Goal: Information Seeking & Learning: Learn about a topic

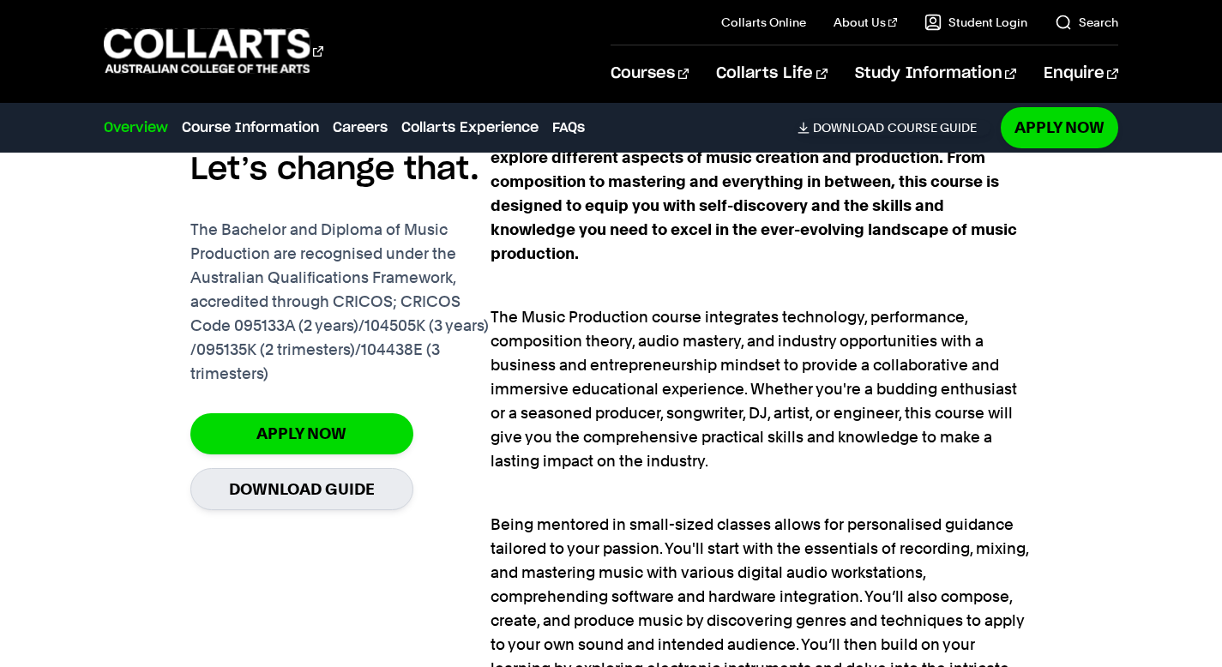
scroll to position [1181, 0]
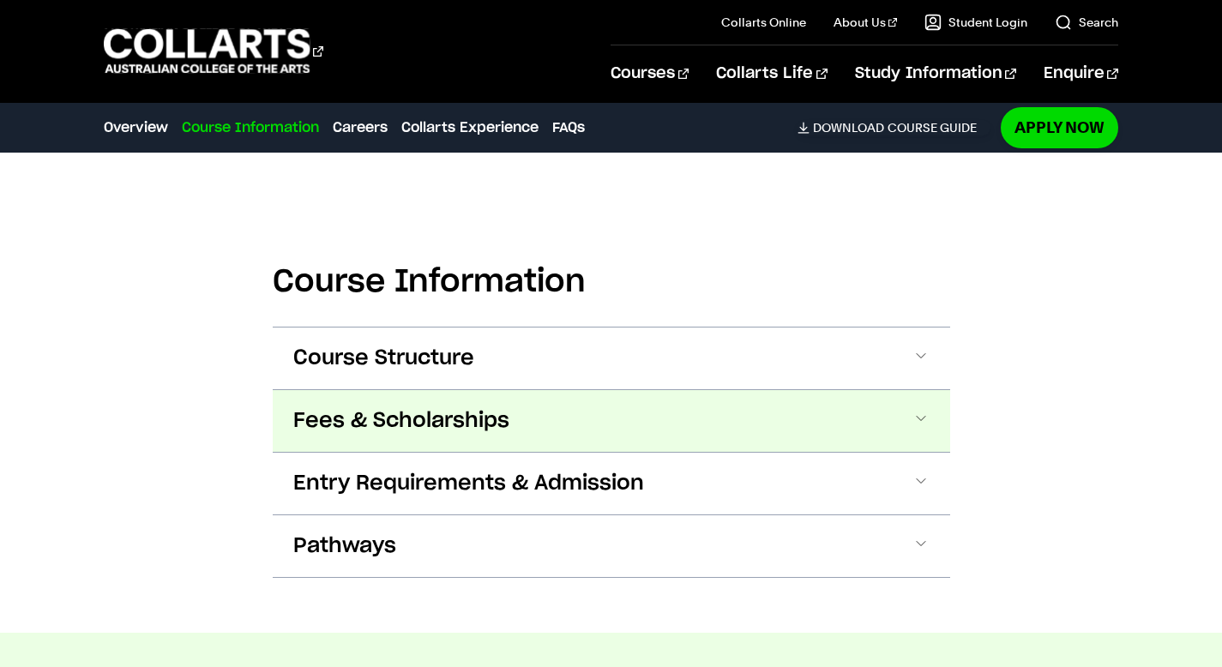
click at [600, 425] on button "Fees & Scholarships" at bounding box center [612, 421] width 678 height 62
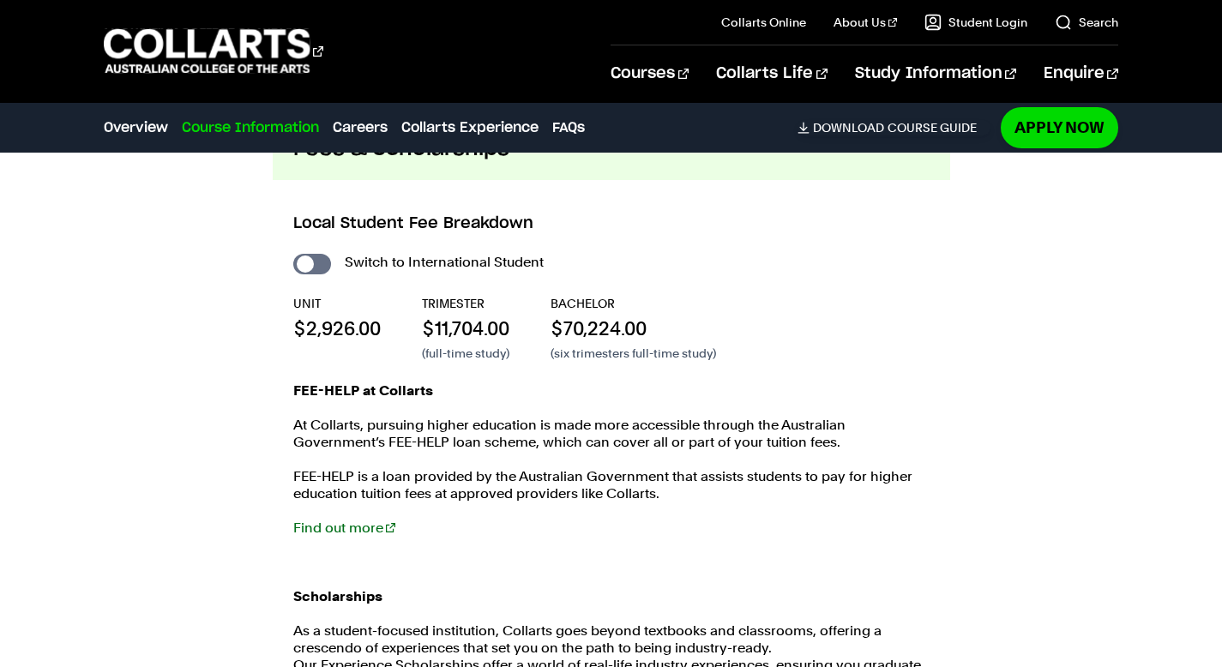
scroll to position [2423, 0]
click at [314, 267] on input "International Student" at bounding box center [312, 266] width 38 height 21
checkbox input "true"
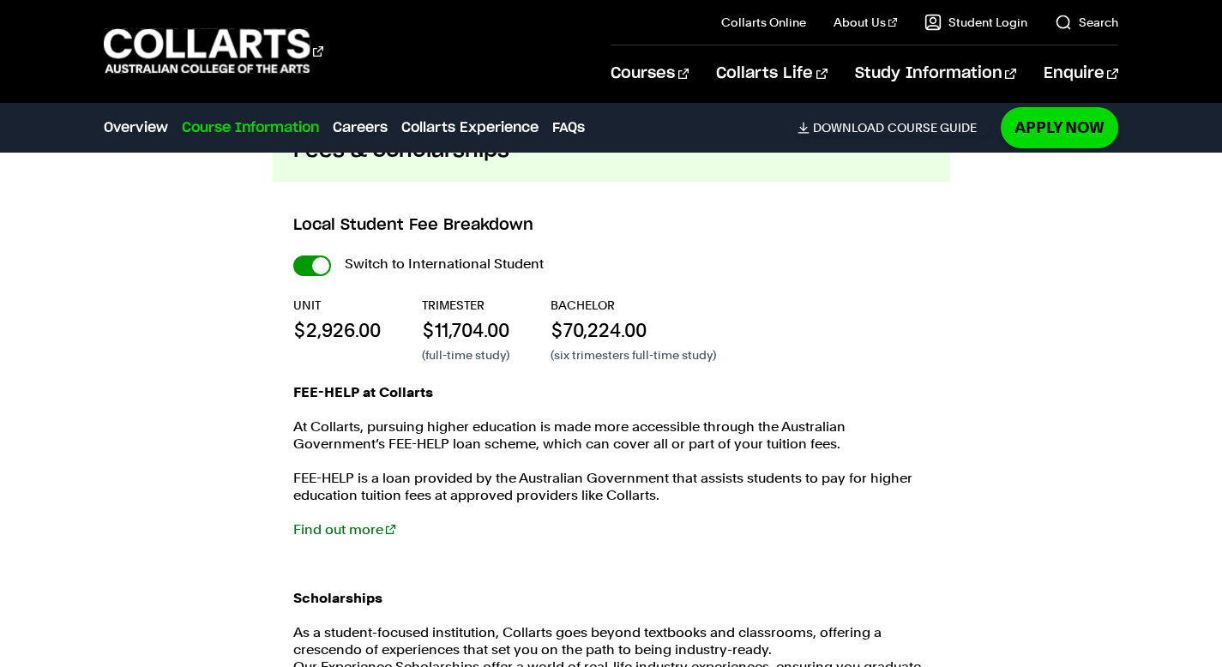
checkbox input "true"
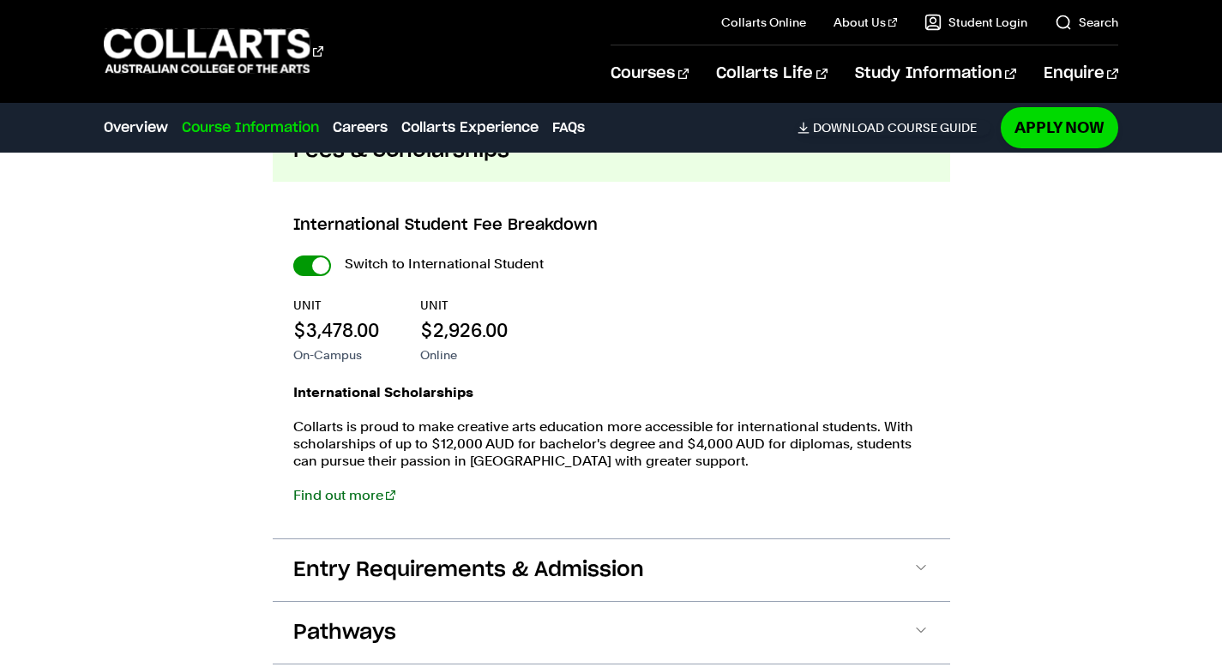
click at [319, 265] on input "International Student" at bounding box center [312, 266] width 38 height 21
checkbox input "false"
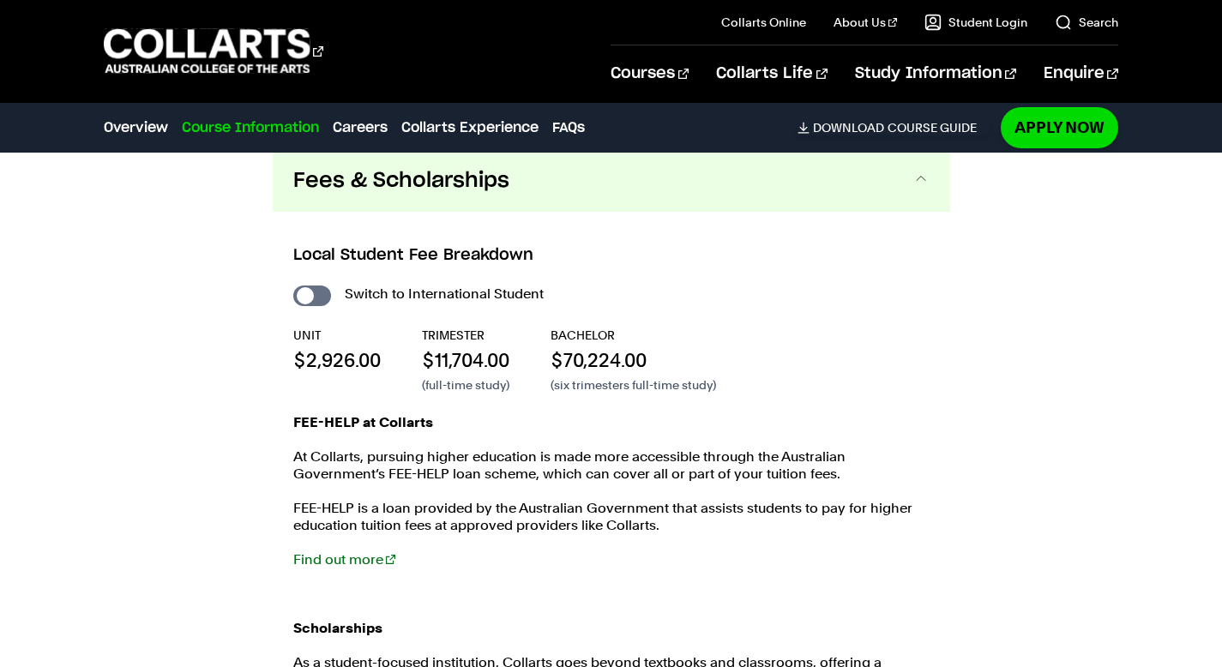
scroll to position [2374, 0]
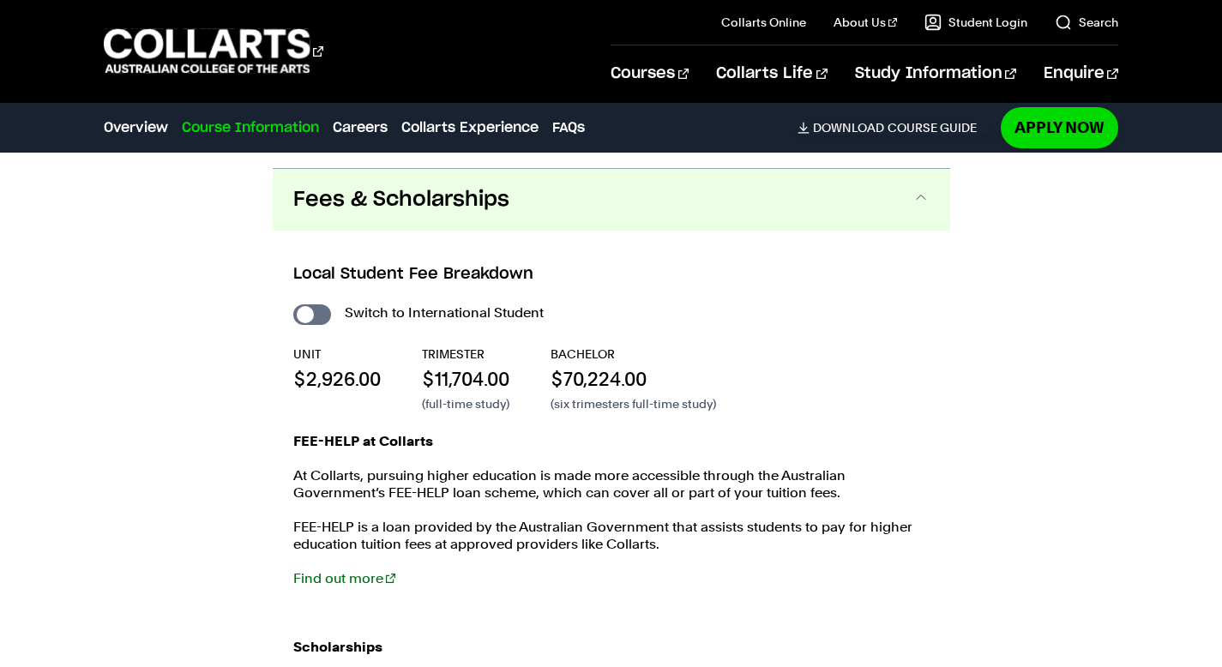
scroll to position [2423, 0]
